Goal: Information Seeking & Learning: Learn about a topic

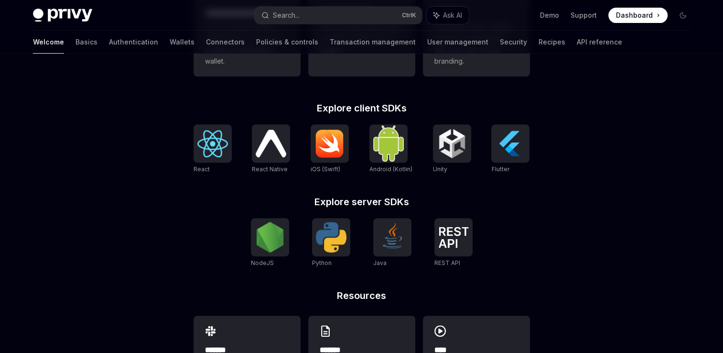
scroll to position [344, 0]
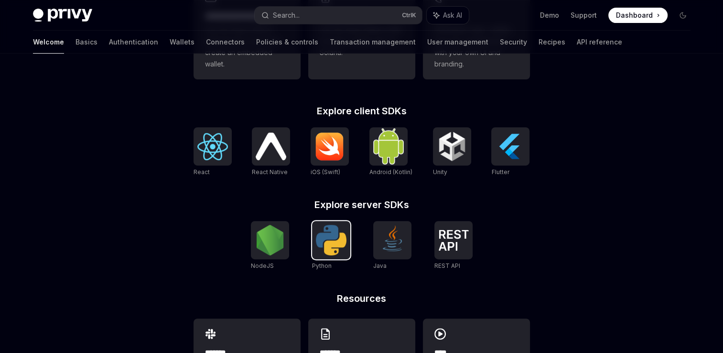
click at [326, 242] on img at bounding box center [331, 240] width 31 height 31
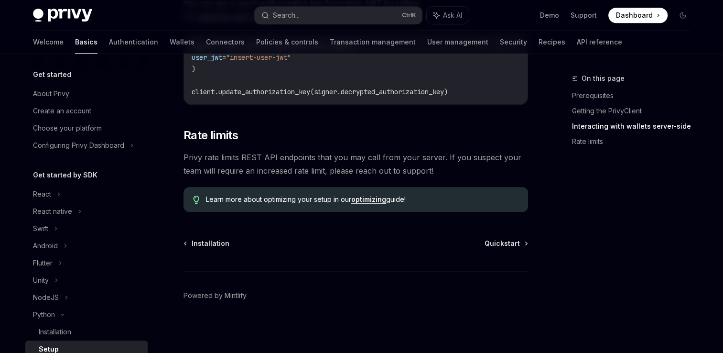
scroll to position [145, 0]
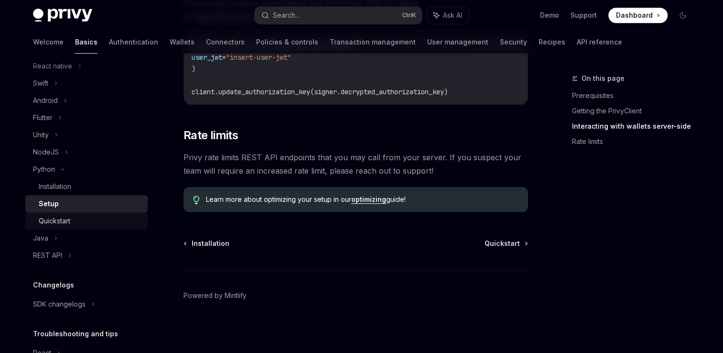
click at [73, 221] on div "Quickstart" at bounding box center [90, 220] width 103 height 11
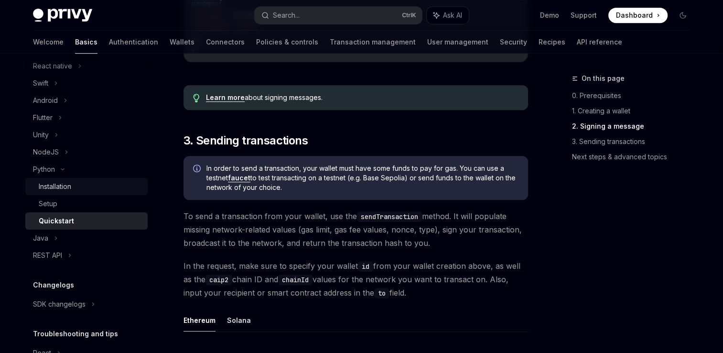
scroll to position [561, 0]
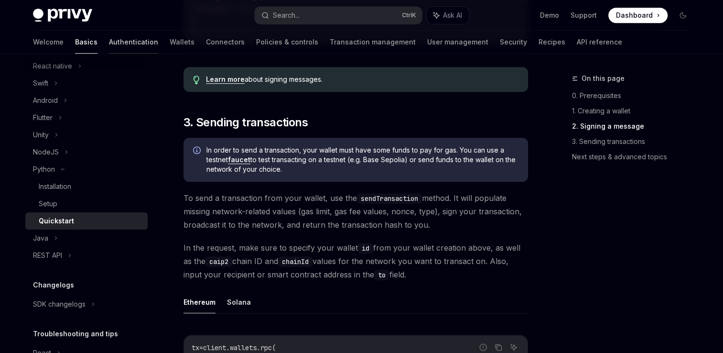
click at [109, 45] on link "Authentication" at bounding box center [133, 42] width 49 height 23
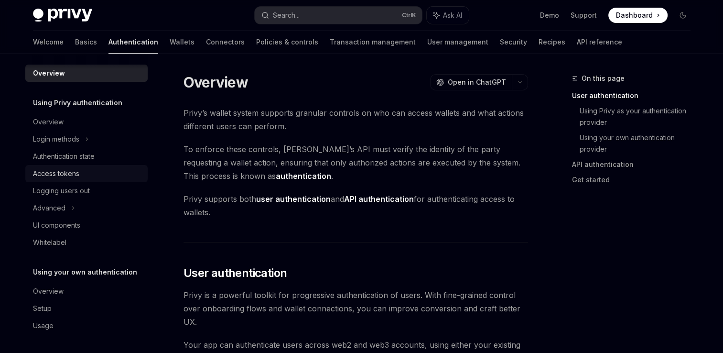
click at [60, 176] on div "Access tokens" at bounding box center [56, 173] width 46 height 11
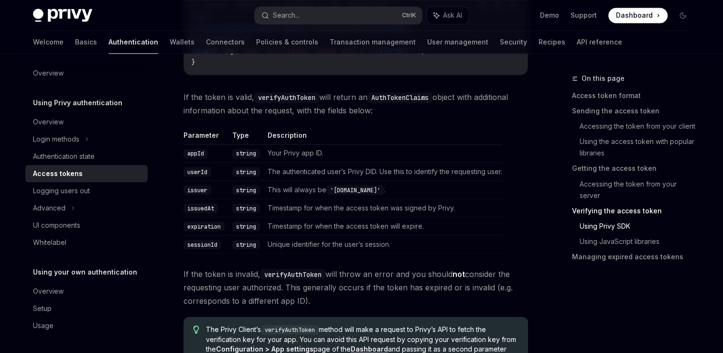
scroll to position [1631, 0]
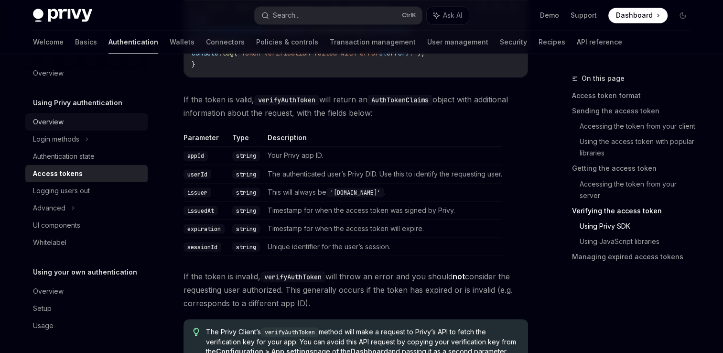
click at [47, 117] on div "Overview" at bounding box center [48, 121] width 31 height 11
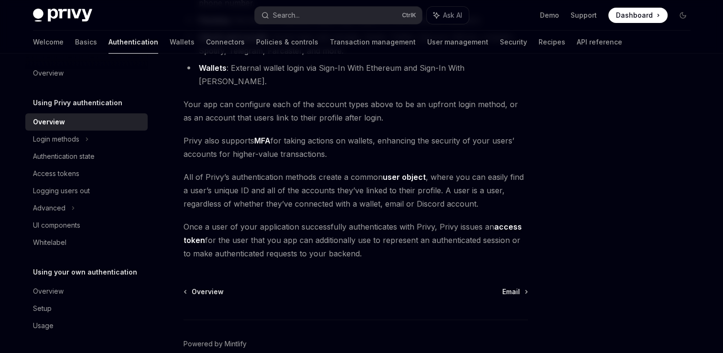
scroll to position [213, 0]
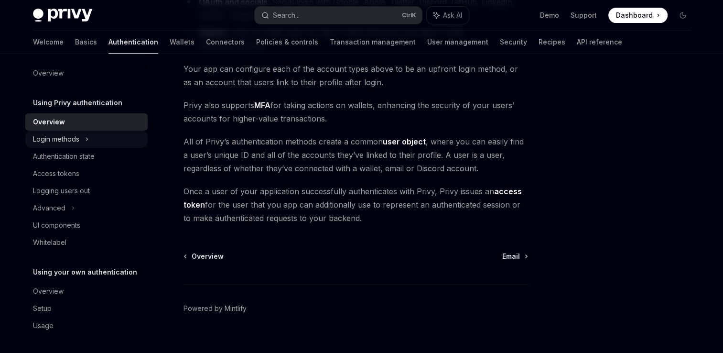
click at [75, 134] on div "Login methods" at bounding box center [56, 138] width 46 height 11
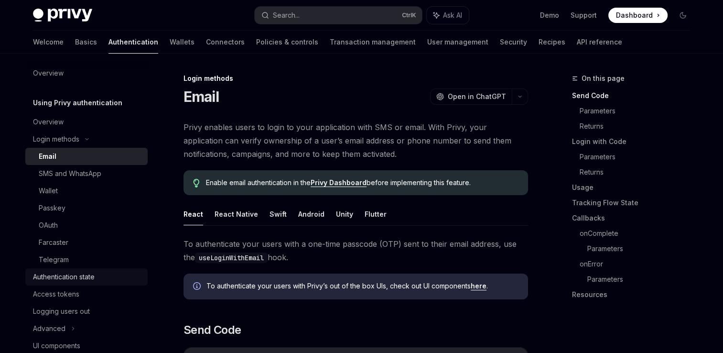
click at [76, 283] on link "Authentication state" at bounding box center [86, 276] width 122 height 17
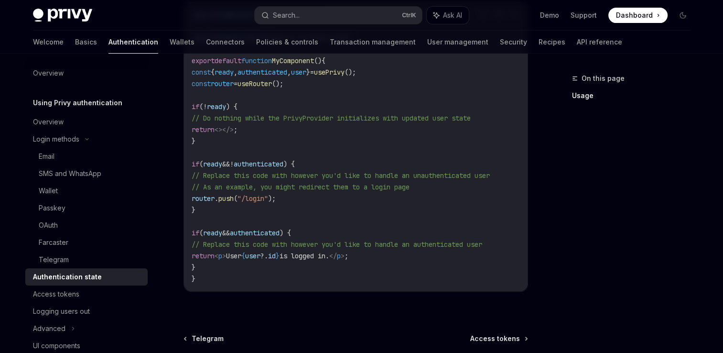
scroll to position [460, 0]
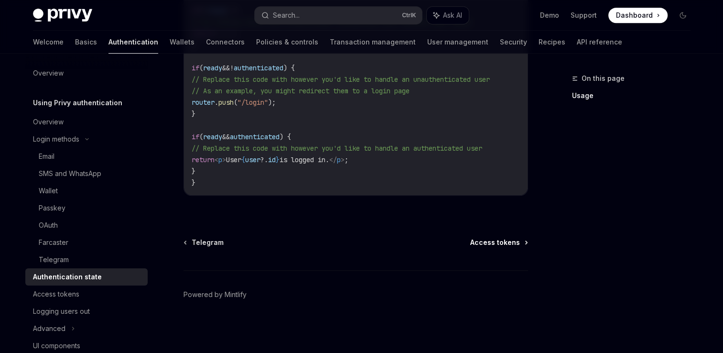
click at [477, 243] on span "Access tokens" at bounding box center [495, 242] width 50 height 10
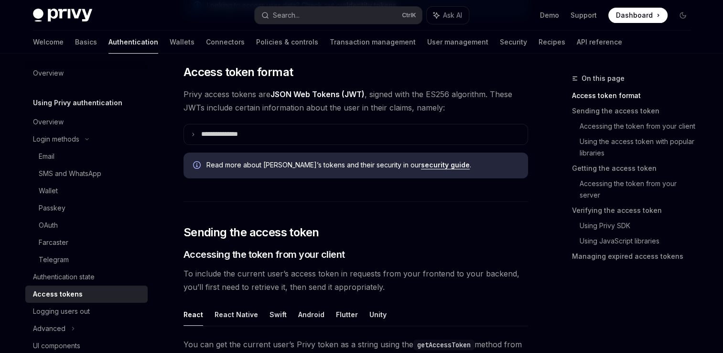
scroll to position [219, 0]
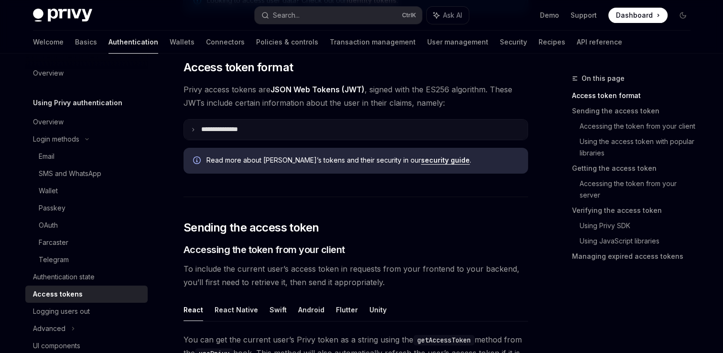
click at [262, 125] on summary "**********" at bounding box center [356, 129] width 344 height 20
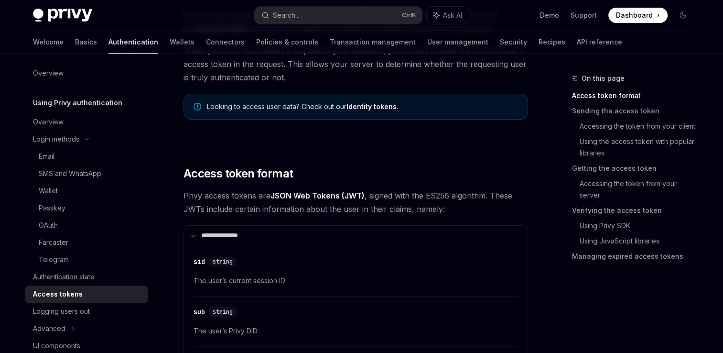
scroll to position [91, 0]
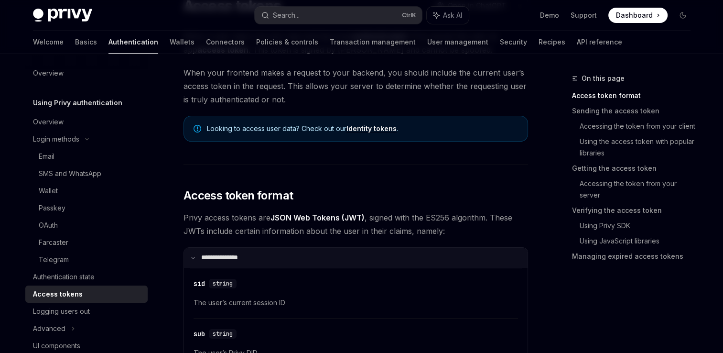
click at [296, 258] on summary "**********" at bounding box center [356, 257] width 344 height 20
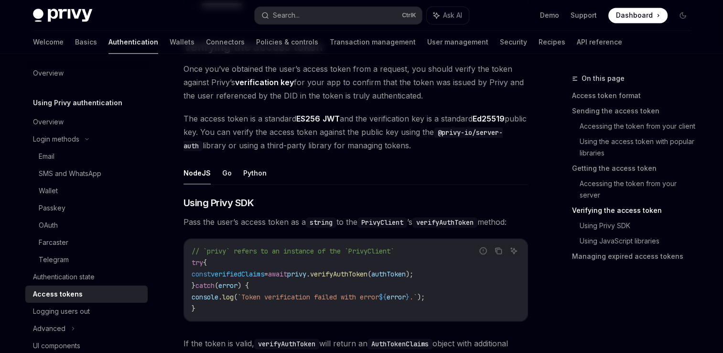
scroll to position [1387, 0]
click at [223, 167] on button "Go" at bounding box center [227, 172] width 10 height 22
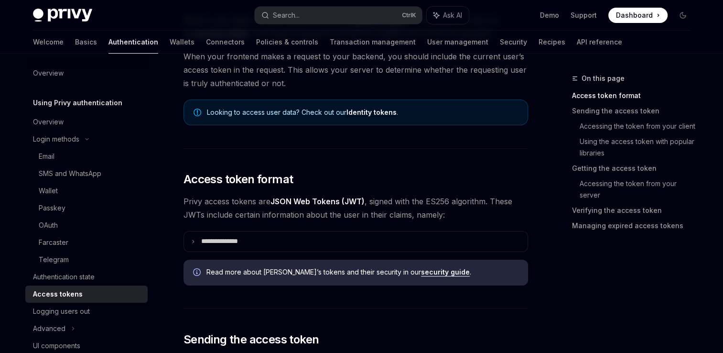
scroll to position [106, 0]
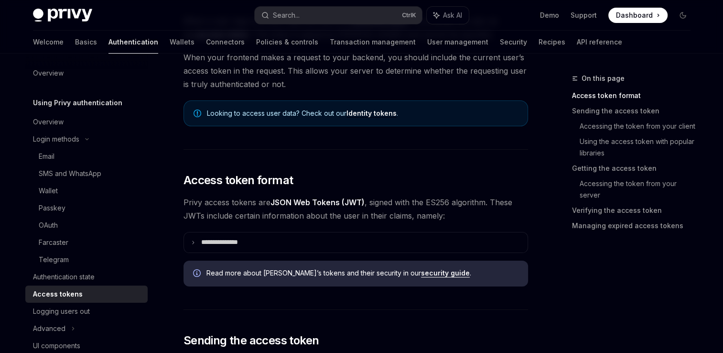
click at [354, 112] on link "Identity tokens" at bounding box center [371, 113] width 50 height 9
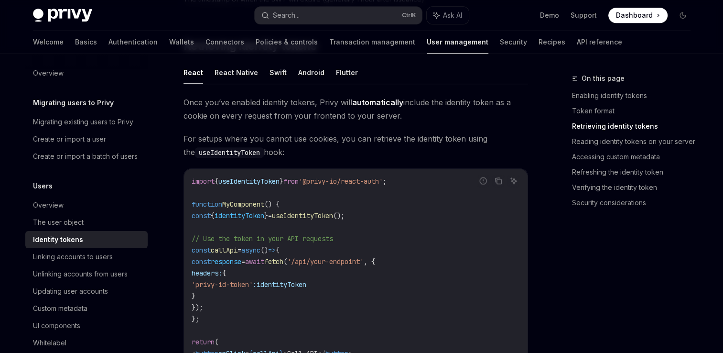
scroll to position [832, 0]
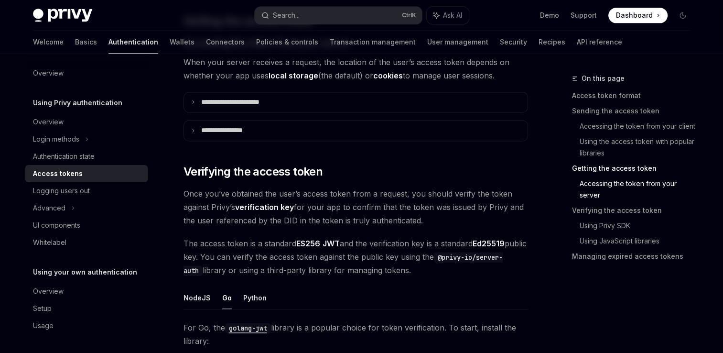
scroll to position [1308, 0]
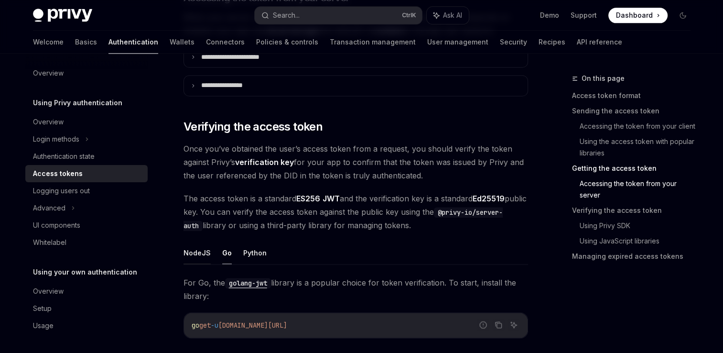
click at [203, 250] on button "NodeJS" at bounding box center [196, 252] width 27 height 22
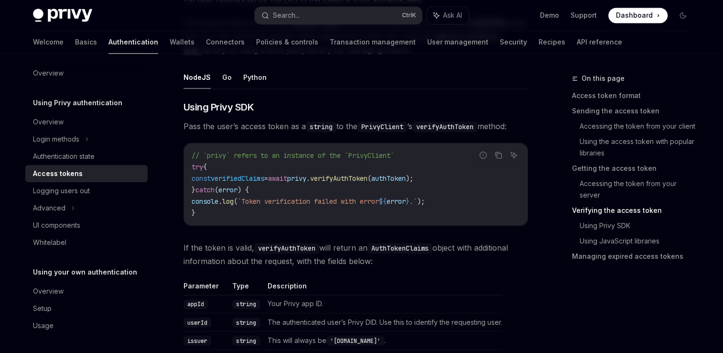
scroll to position [1483, 0]
click at [245, 77] on button "Python" at bounding box center [254, 77] width 23 height 22
type textarea "*"
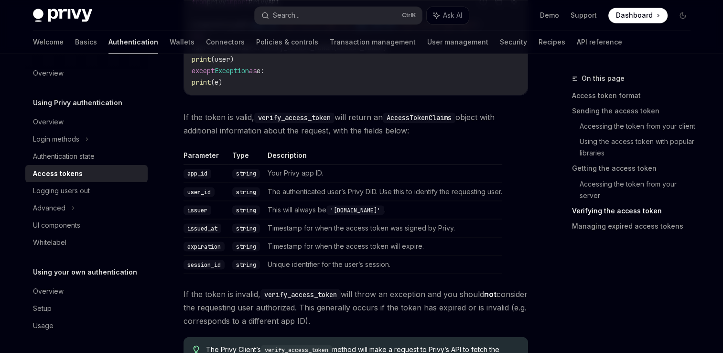
scroll to position [1630, 0]
